Goal: Task Accomplishment & Management: Manage account settings

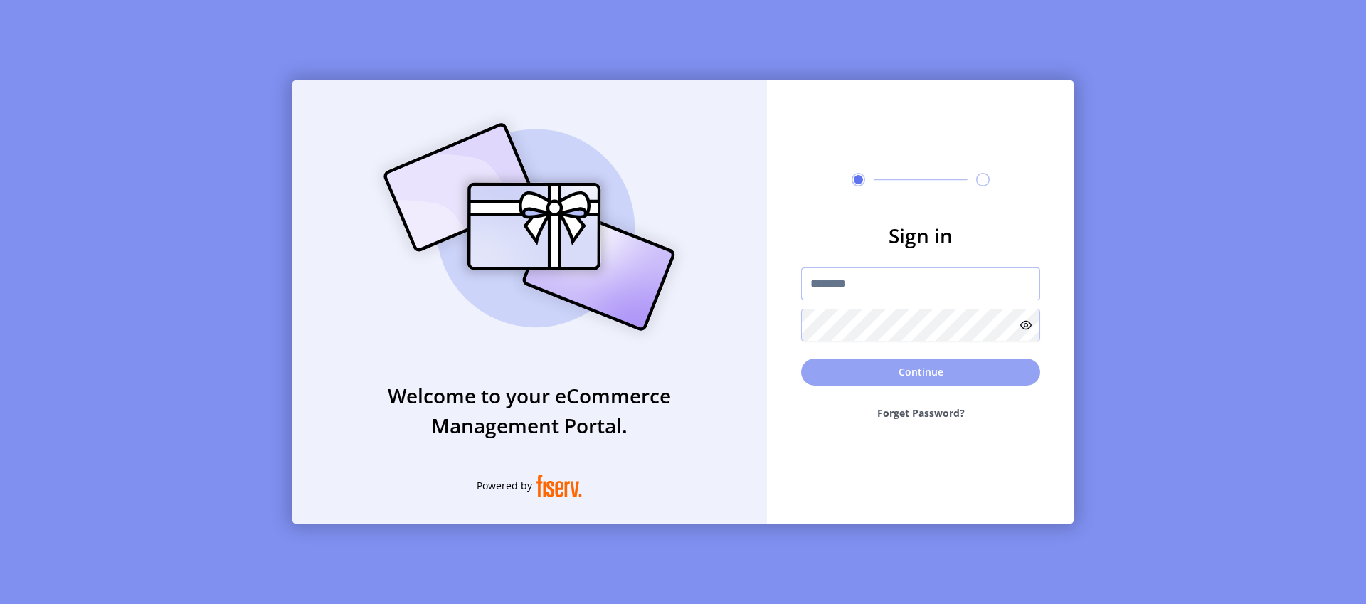
type input "*********"
click at [980, 371] on button "Continue" at bounding box center [920, 372] width 239 height 27
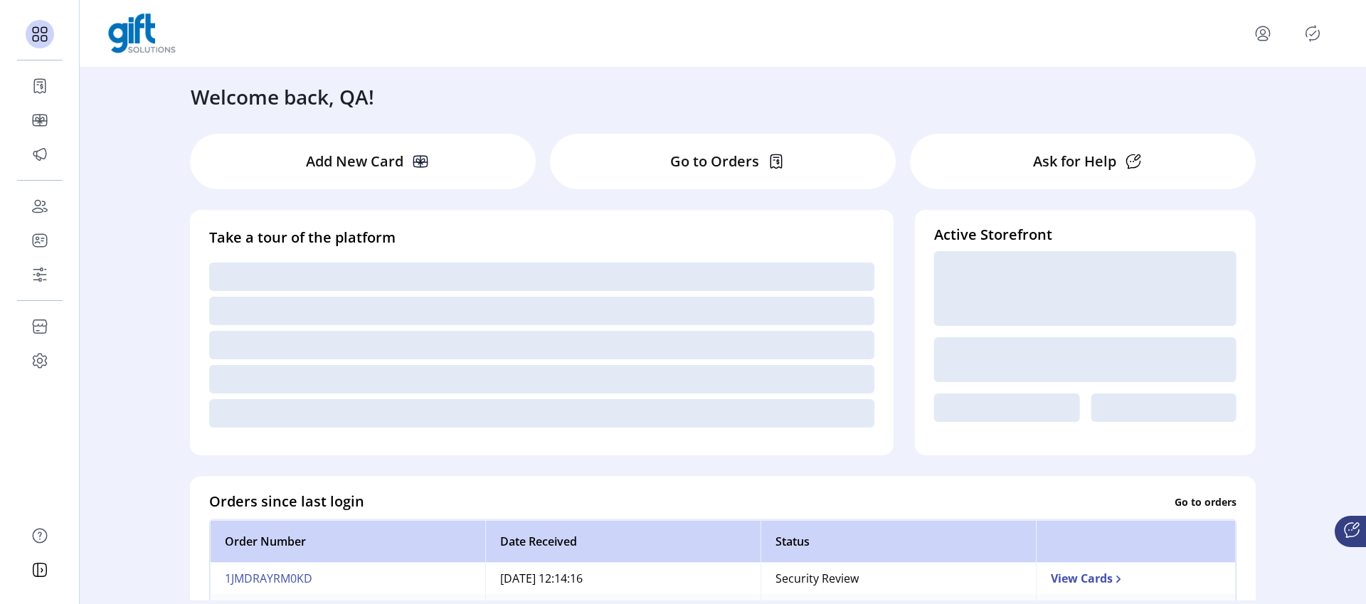
click at [142, 374] on div "Welcome back, QA! Add New Card Go to Orders Ask for Help Take a tour of the pla…" at bounding box center [723, 334] width 1286 height 533
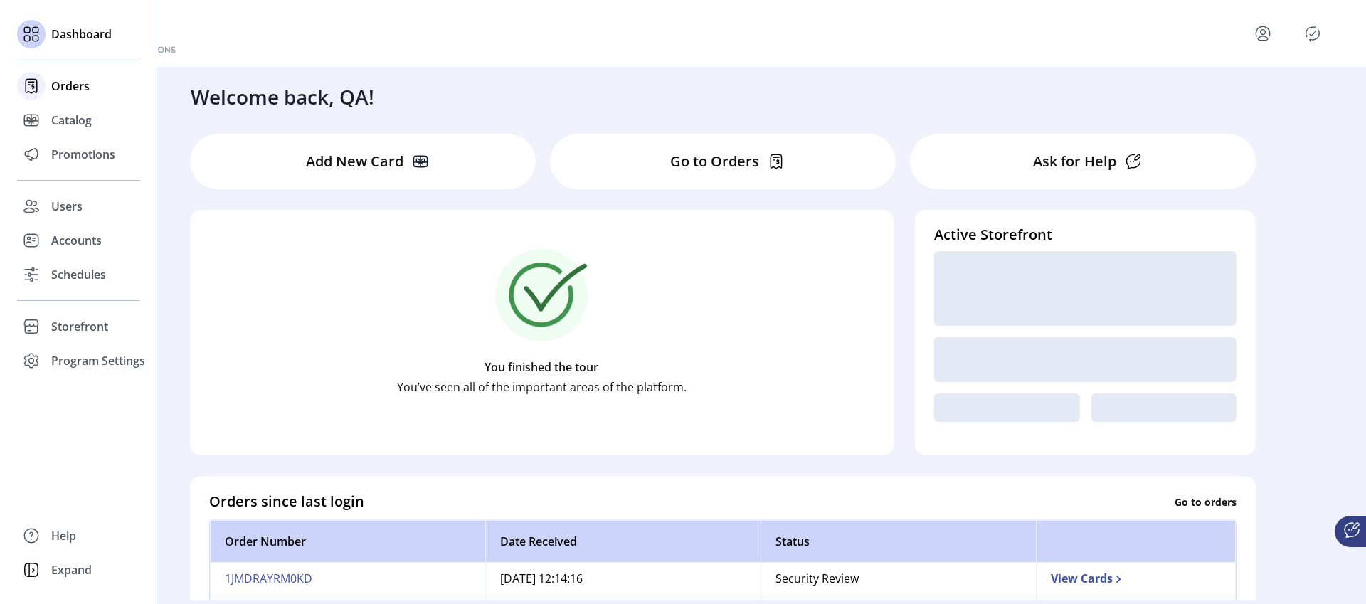
click at [70, 82] on span "Orders" at bounding box center [70, 86] width 38 height 17
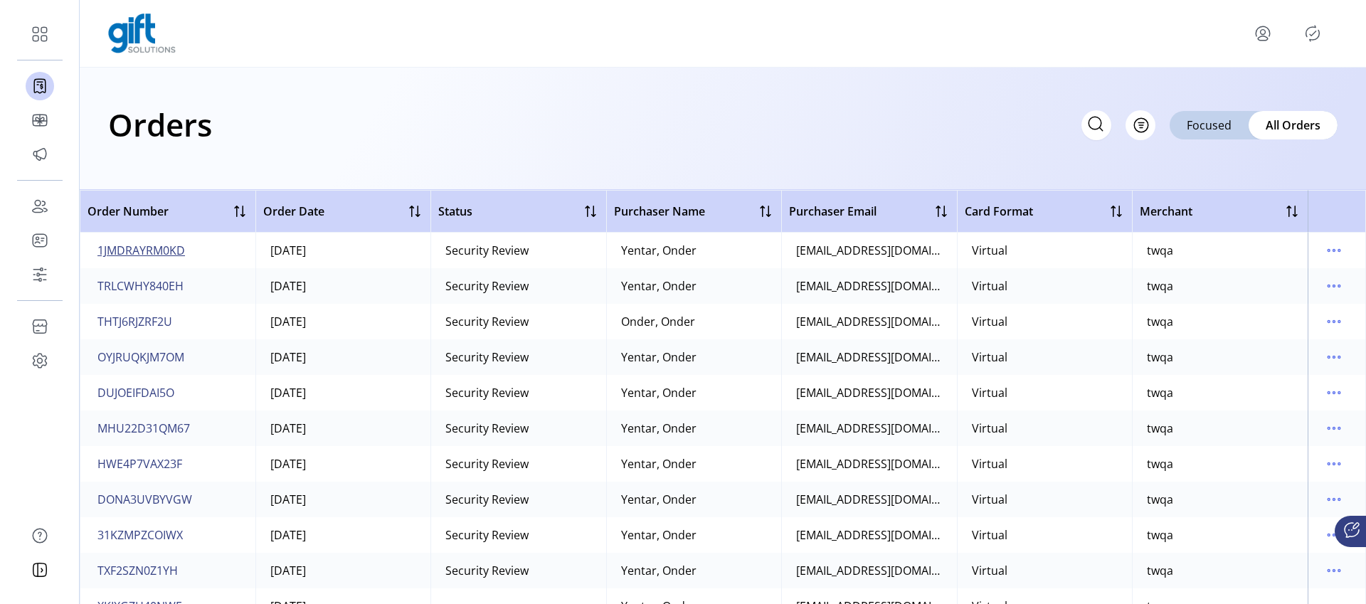
click at [152, 246] on span "1JMDRAYRM0KD" at bounding box center [141, 250] width 88 height 17
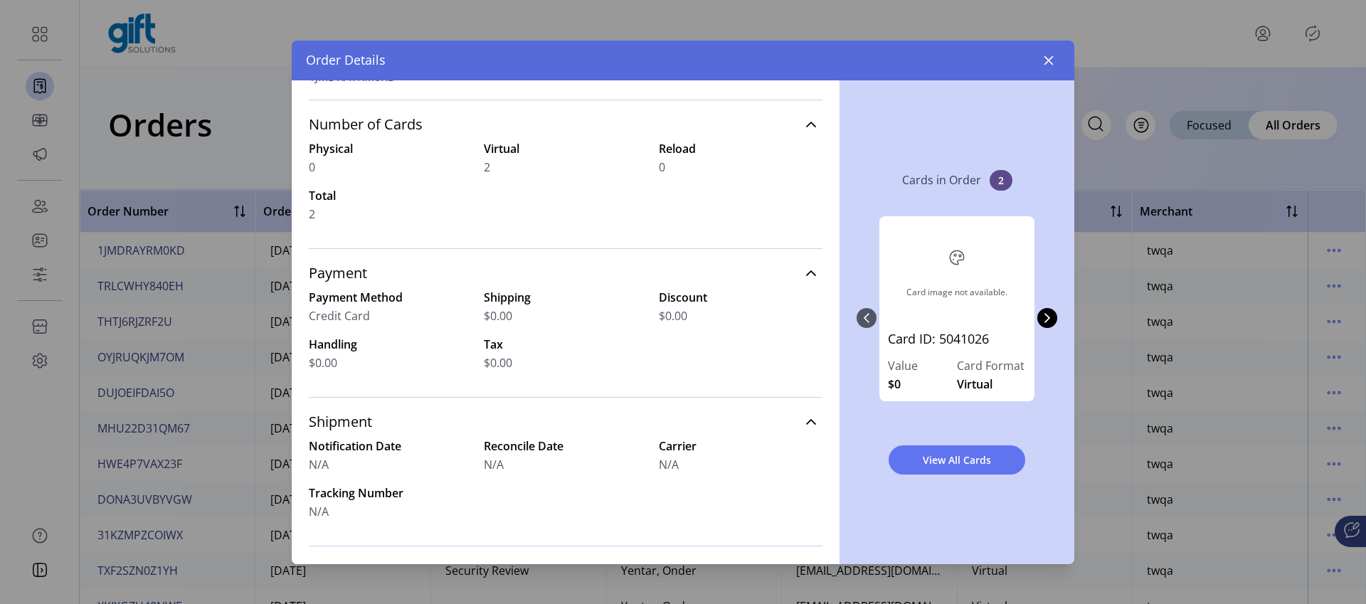
scroll to position [163, 0]
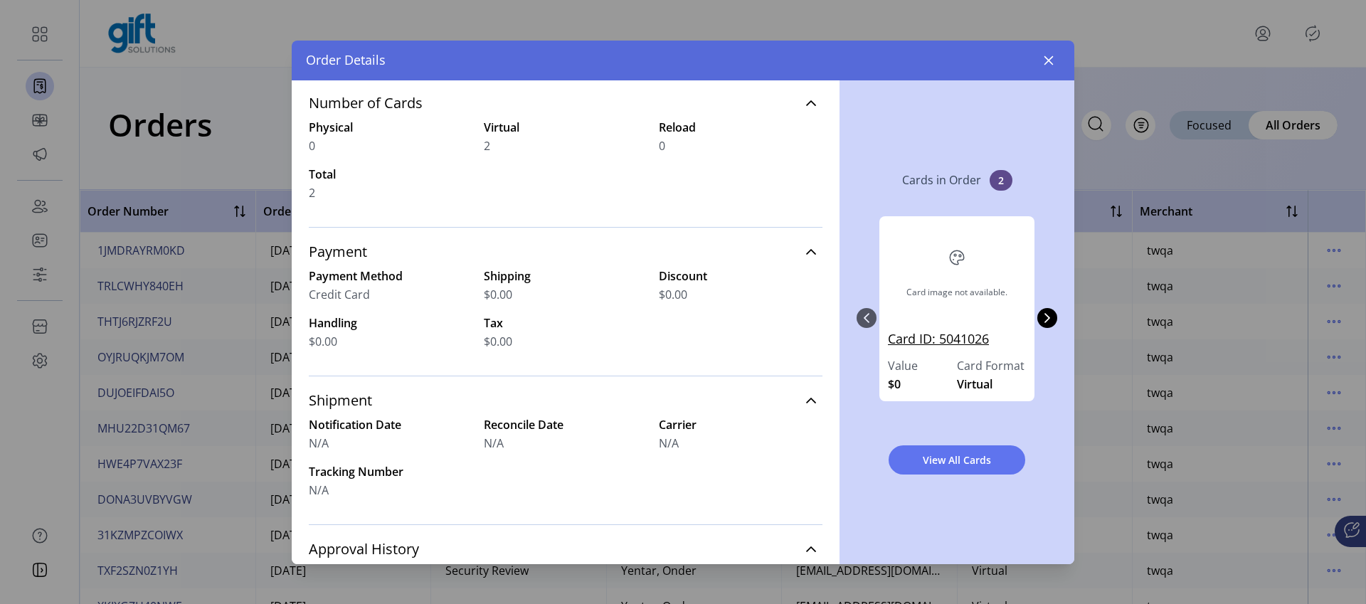
click at [939, 341] on link "Card ID: 5041026" at bounding box center [957, 343] width 138 height 28
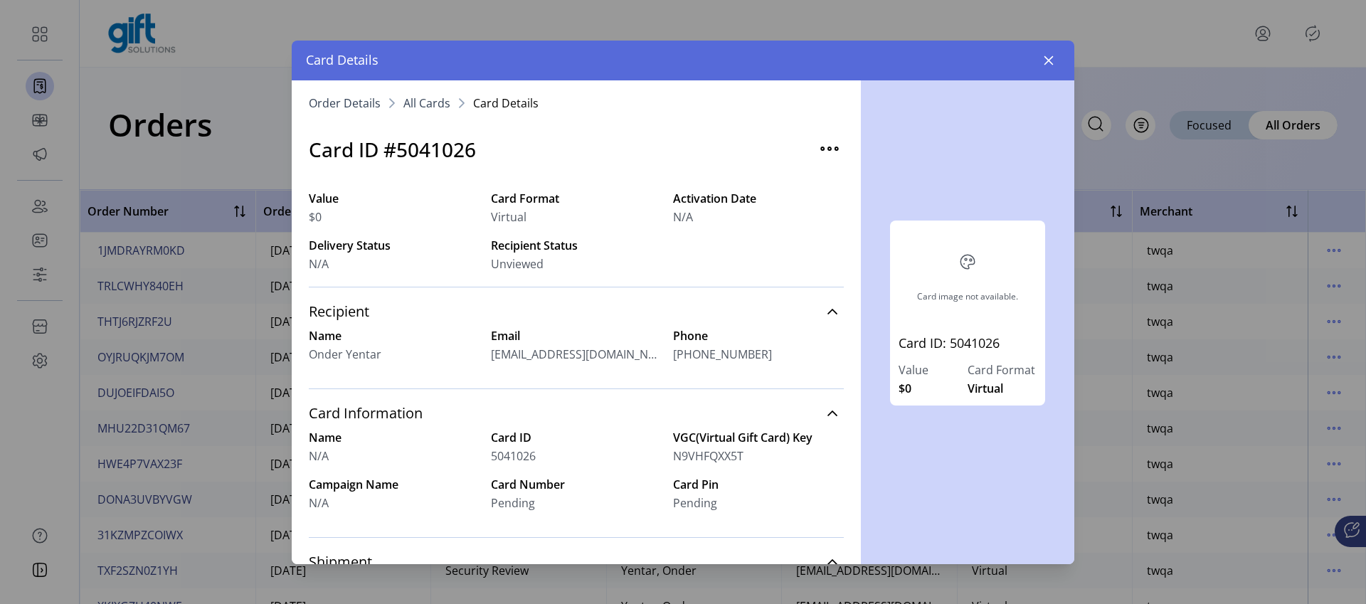
click at [422, 98] on span "All Cards" at bounding box center [426, 102] width 47 height 11
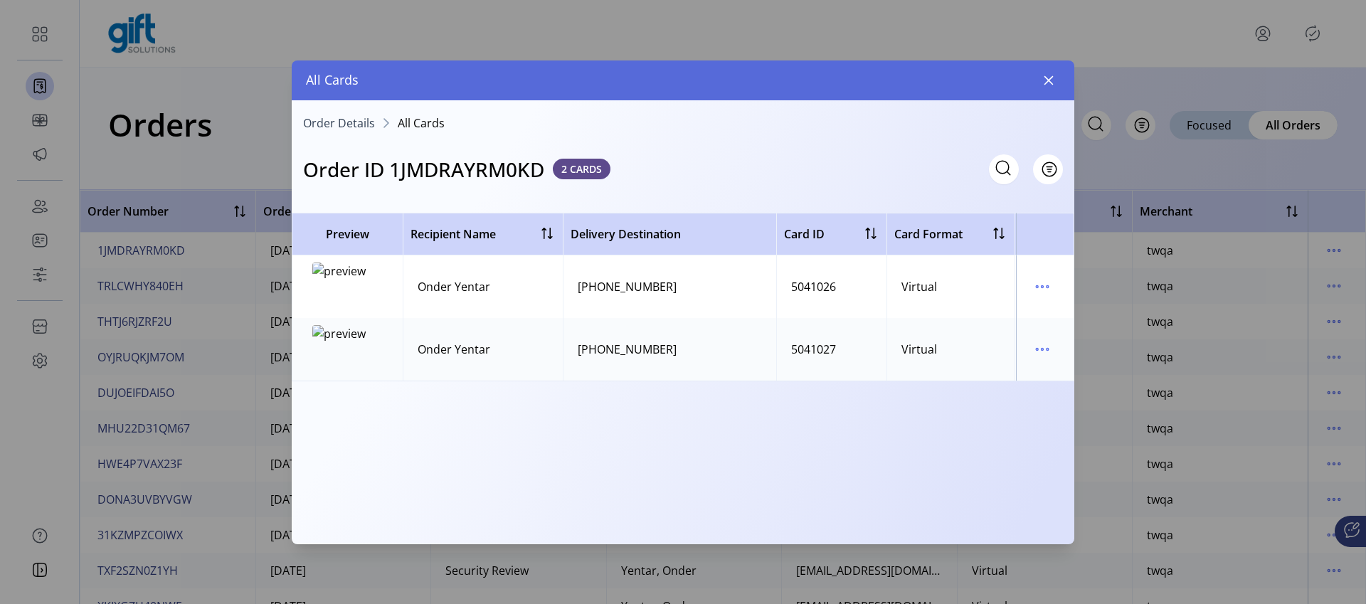
click at [460, 172] on h3 "Order ID 1JMDRAYRM0KD" at bounding box center [423, 169] width 241 height 30
click at [460, 176] on h3 "Order ID 1JMDRAYRM0KD" at bounding box center [423, 169] width 241 height 30
click at [1007, 166] on icon at bounding box center [1003, 168] width 23 height 23
click at [648, 179] on div "Order ID 1JMDRAYRM0KD 2 CARDS Filter" at bounding box center [683, 160] width 783 height 47
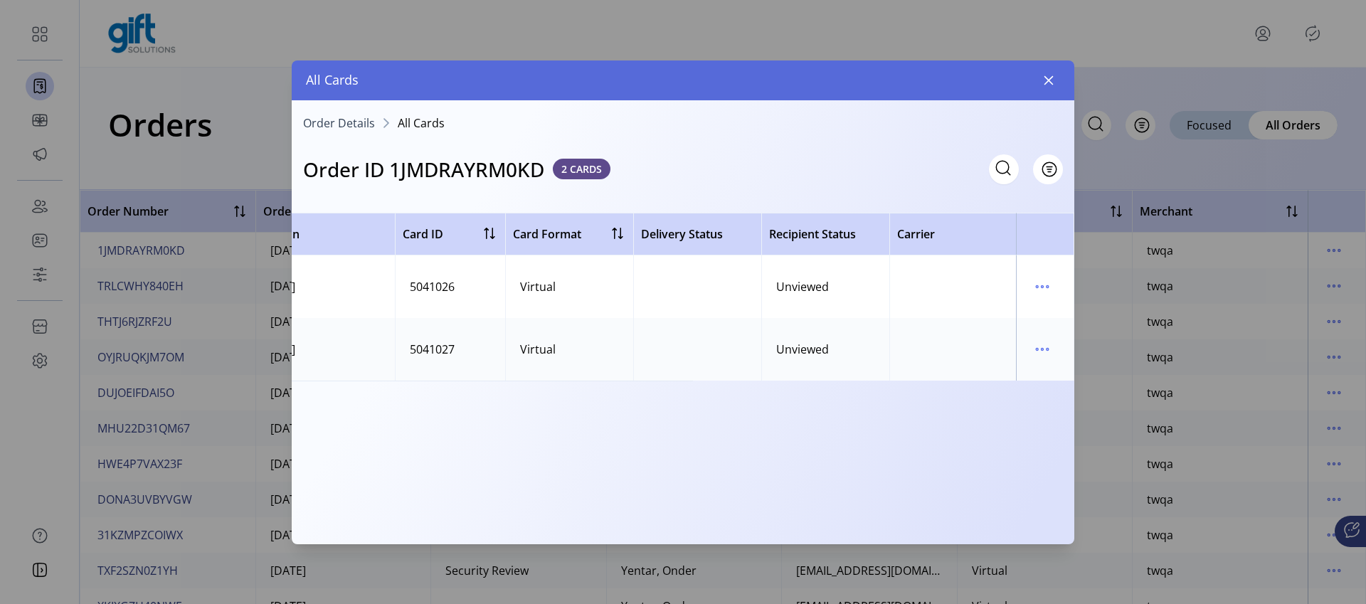
scroll to position [0, 511]
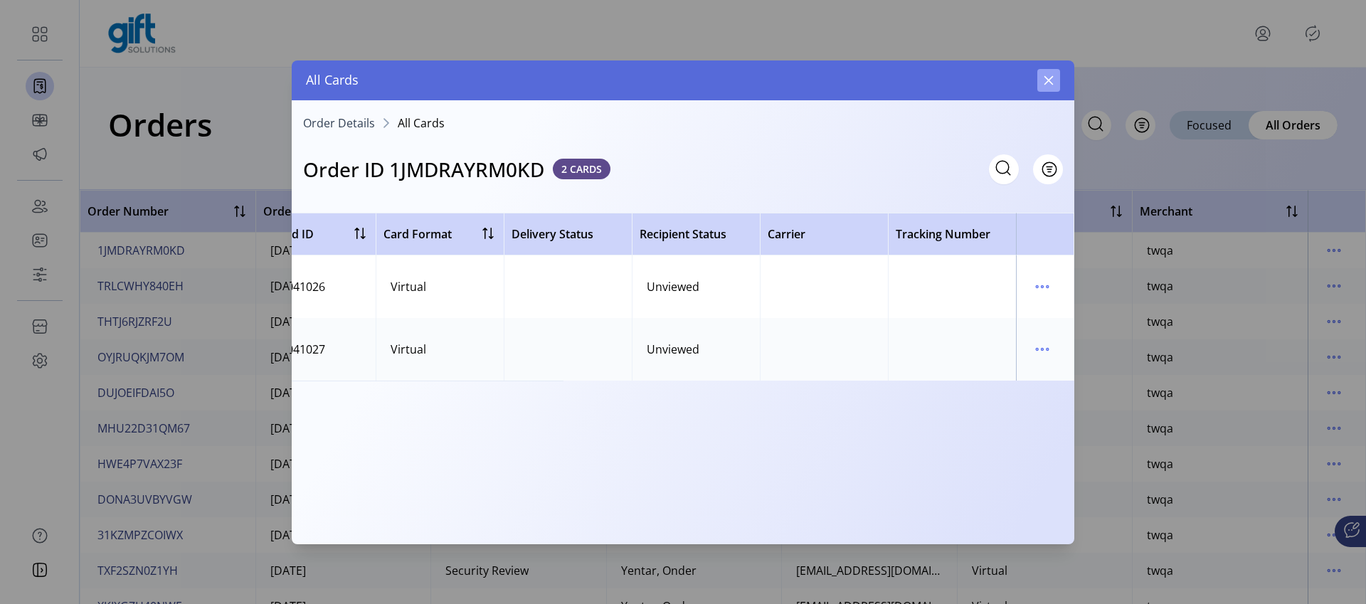
click at [1050, 80] on icon "button" at bounding box center [1048, 80] width 11 height 11
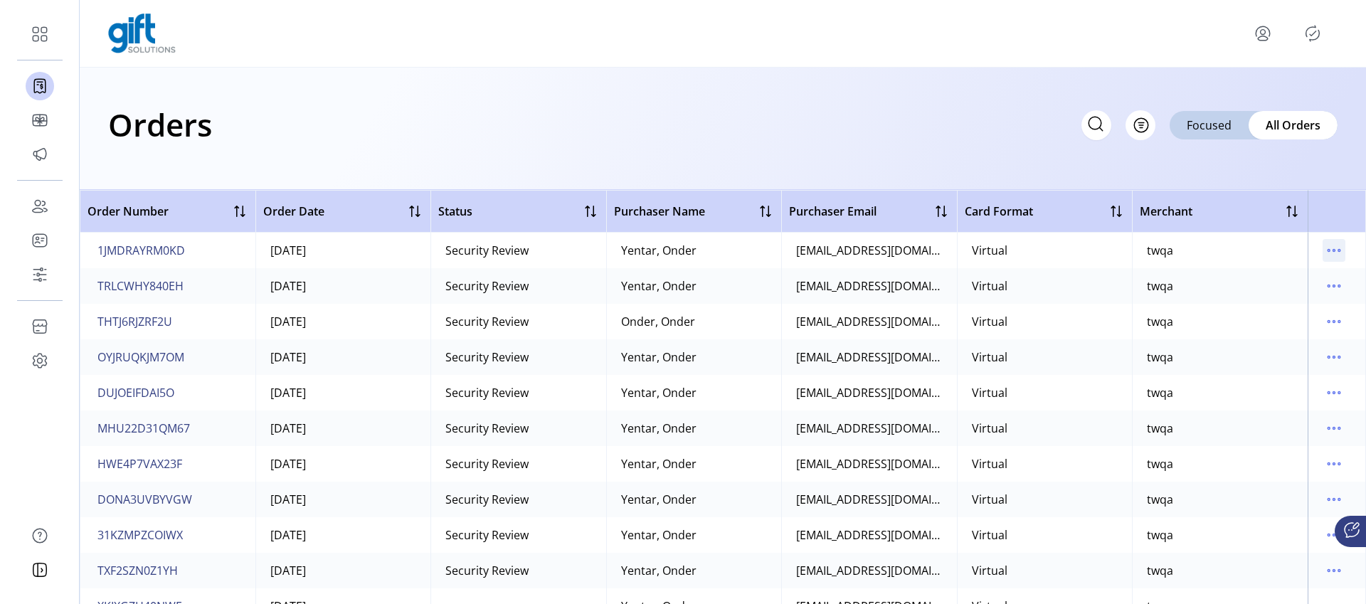
click at [1333, 251] on icon "menu" at bounding box center [1334, 251] width 2 height 2
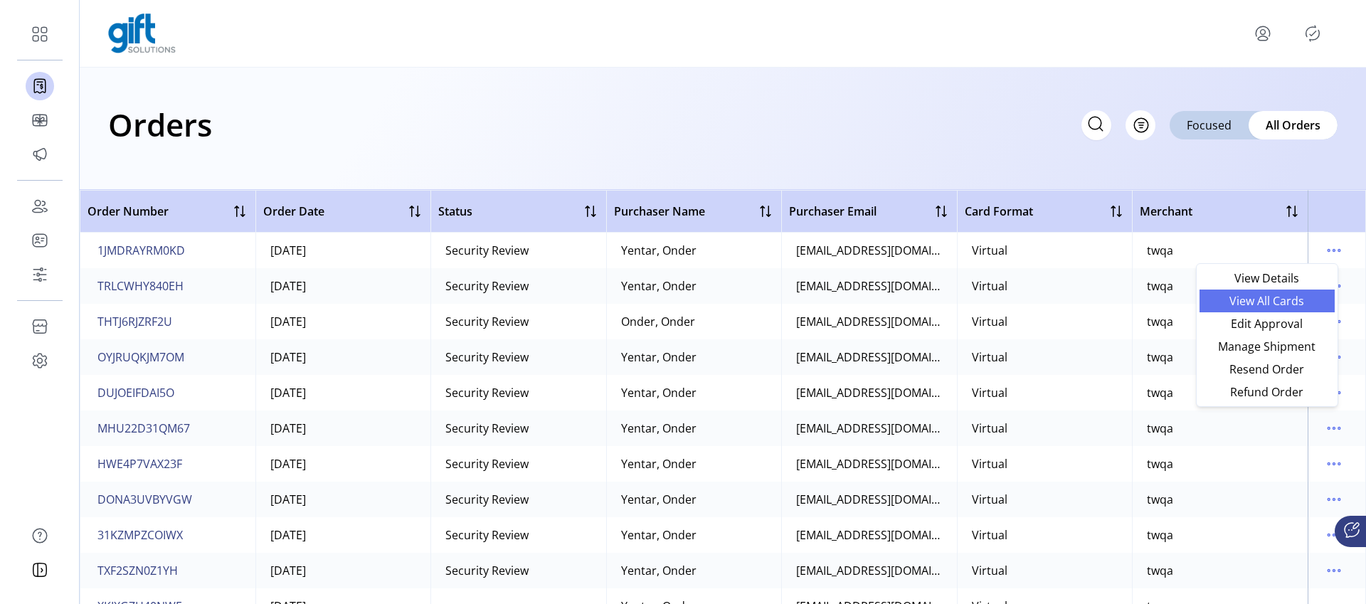
click at [1305, 293] on link "View All Cards" at bounding box center [1266, 301] width 135 height 23
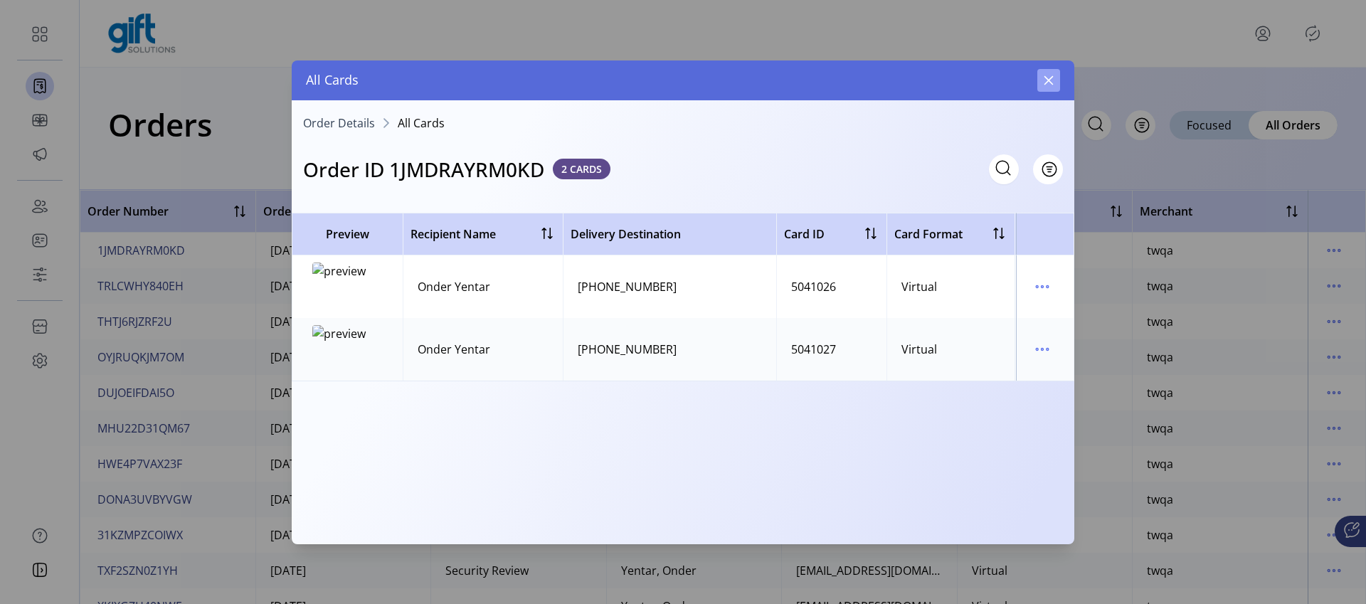
click at [1052, 71] on button "button" at bounding box center [1048, 80] width 23 height 23
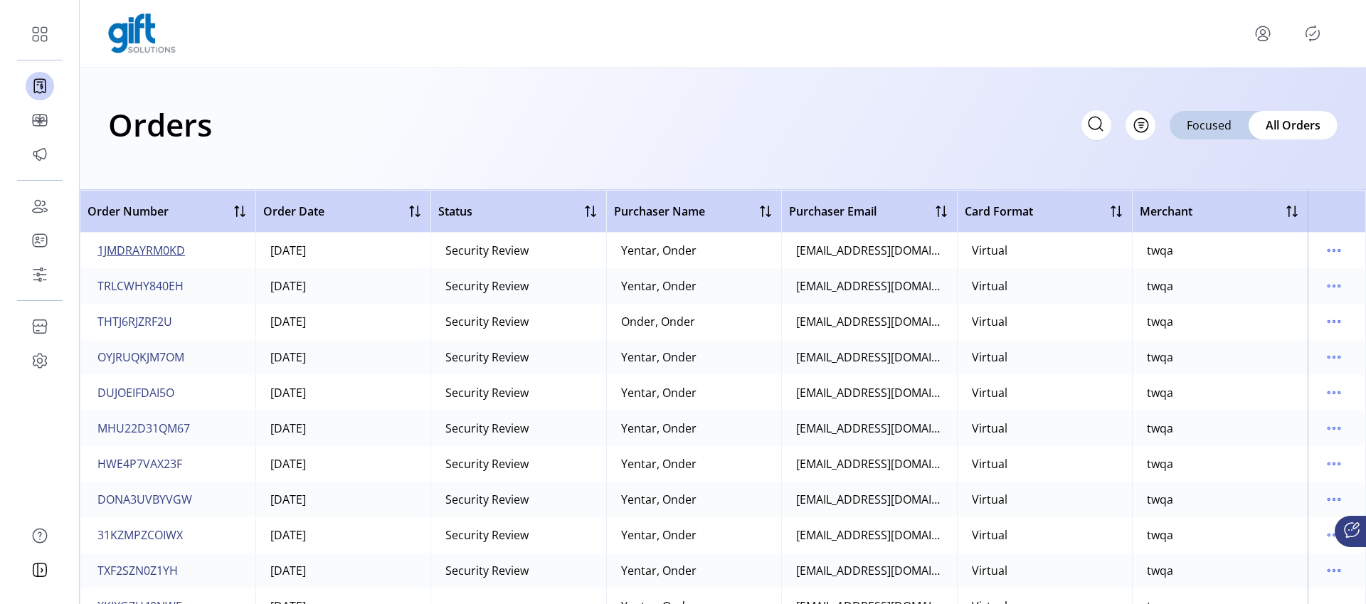
click at [141, 245] on span "1JMDRAYRM0KD" at bounding box center [141, 250] width 88 height 17
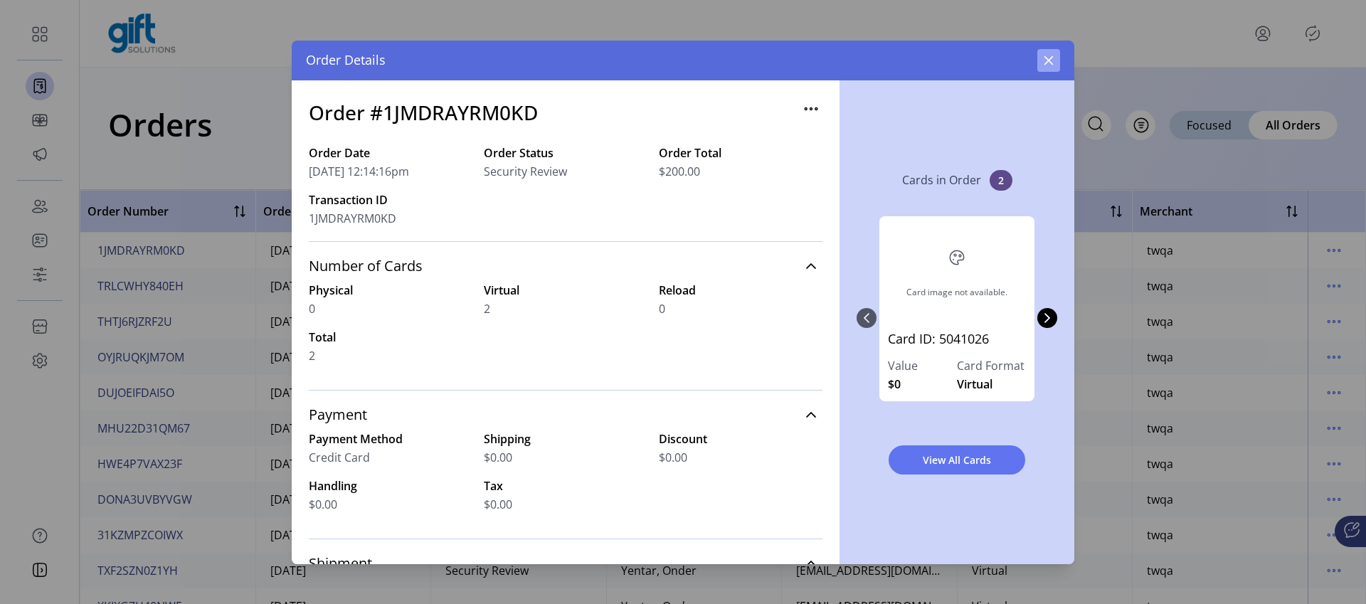
click at [1039, 65] on button "button" at bounding box center [1048, 60] width 23 height 23
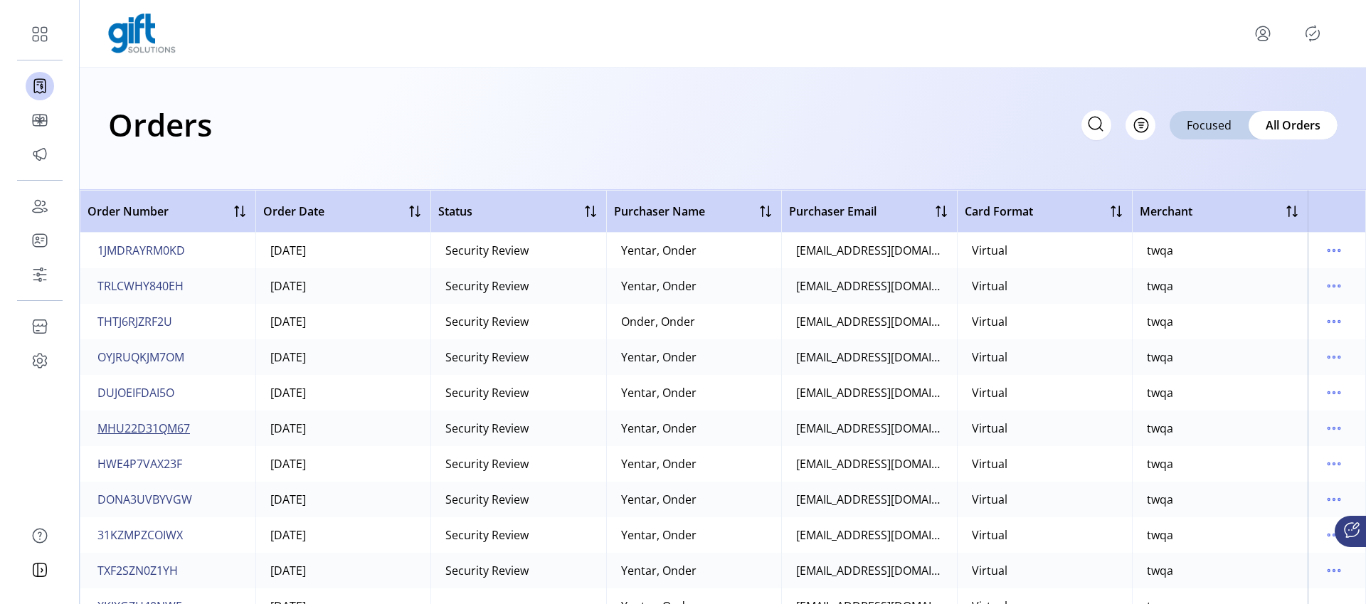
click at [145, 434] on span "MHU22D31QM67" at bounding box center [143, 428] width 92 height 17
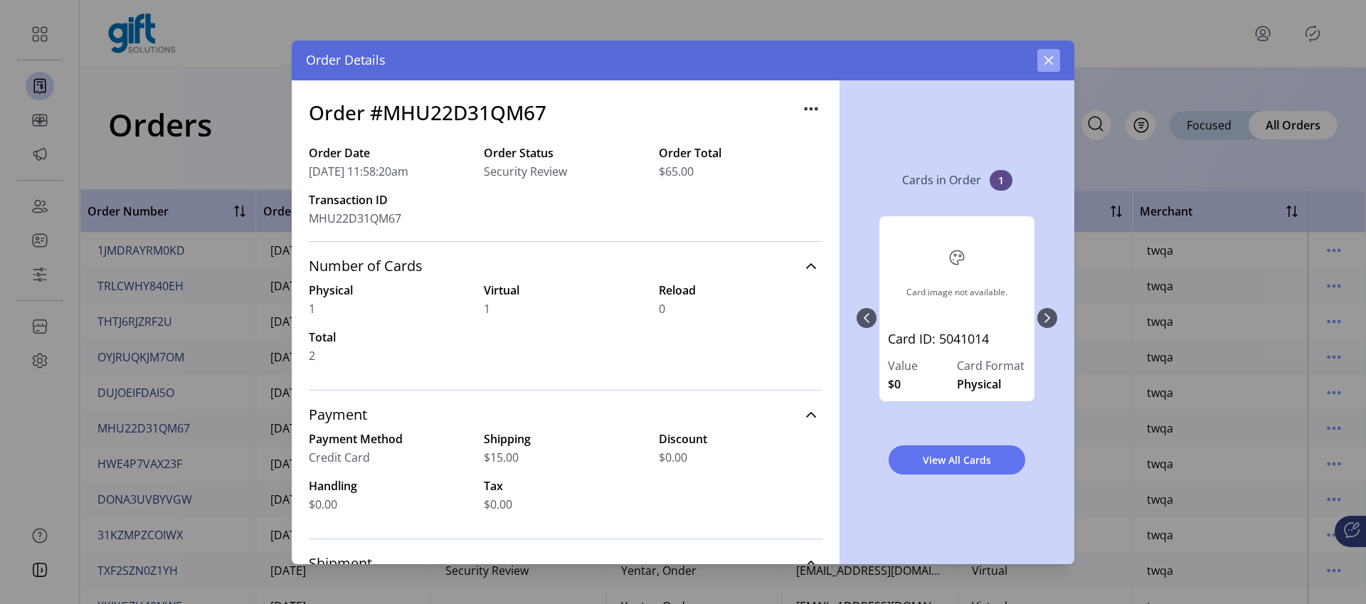
click at [1049, 57] on icon "button" at bounding box center [1048, 60] width 11 height 11
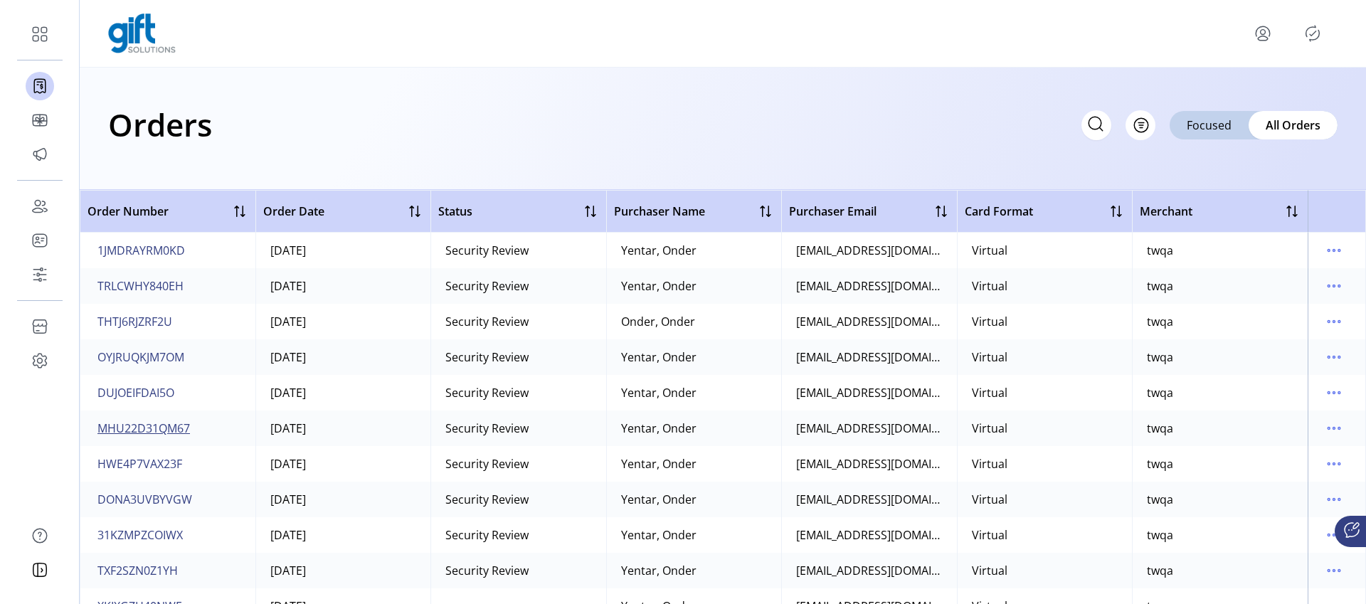
click at [159, 428] on span "MHU22D31QM67" at bounding box center [143, 428] width 92 height 17
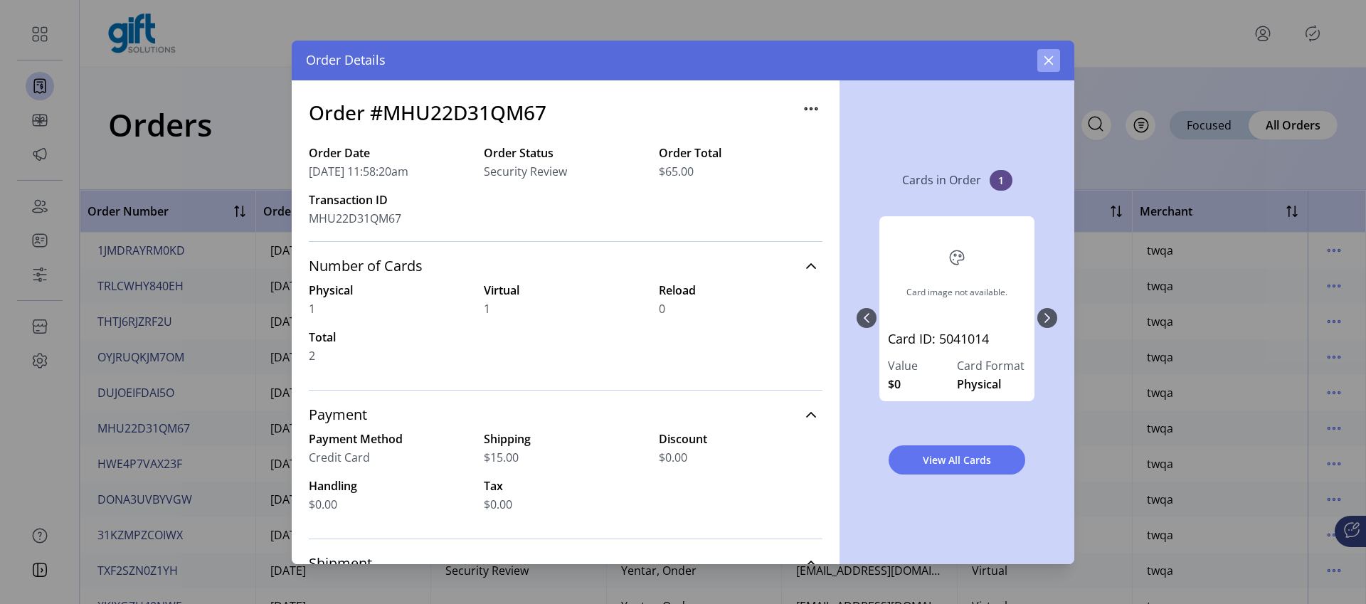
click at [1044, 56] on icon "button" at bounding box center [1048, 59] width 9 height 9
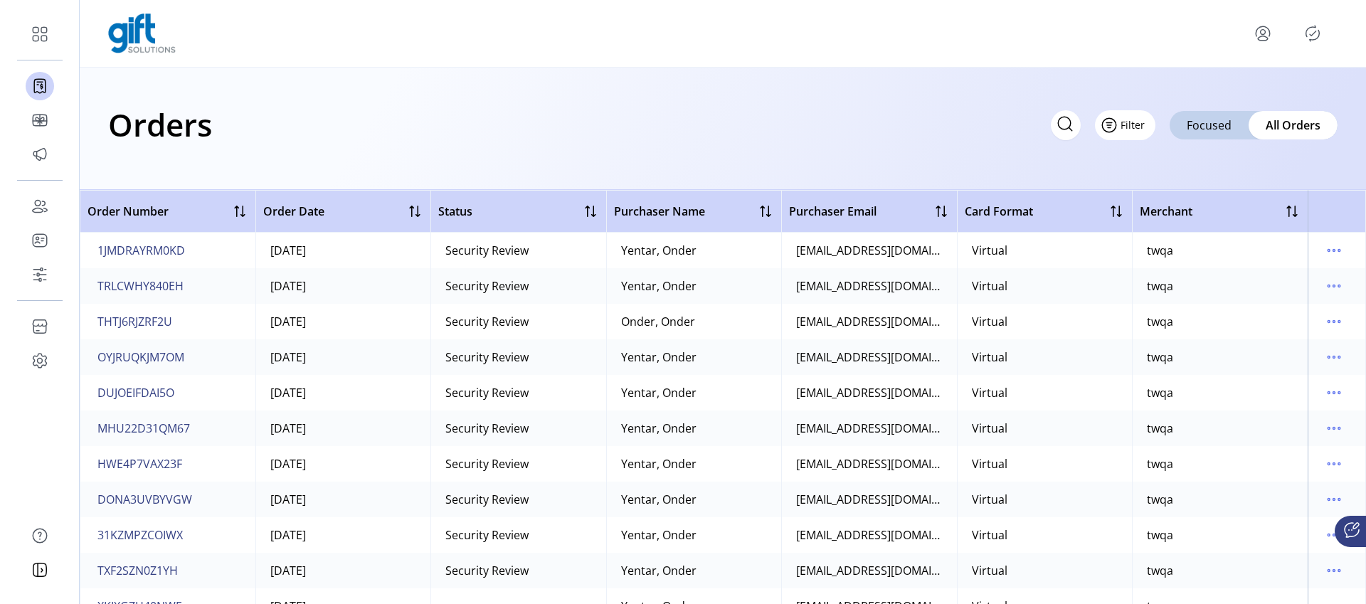
click at [1149, 129] on button "Filter" at bounding box center [1125, 125] width 60 height 30
click at [1064, 129] on icon at bounding box center [1065, 123] width 23 height 23
click at [991, 111] on input "text" at bounding box center [969, 125] width 285 height 30
click at [611, 83] on div "Orders Filter Focused All Orders" at bounding box center [723, 129] width 1286 height 122
